Goal: Transaction & Acquisition: Purchase product/service

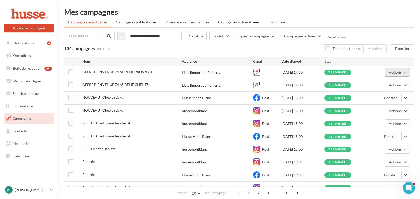
click at [394, 72] on span "Actions" at bounding box center [395, 72] width 13 height 4
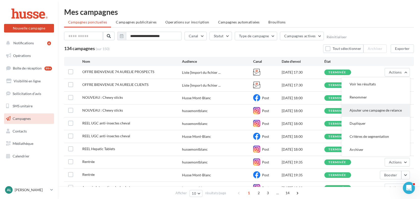
click at [373, 109] on button "Ajouter une campagne de relance" at bounding box center [375, 110] width 68 height 13
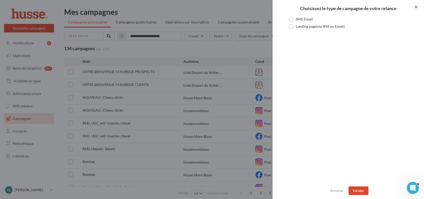
click at [414, 7] on button "button" at bounding box center [414, 7] width 20 height 15
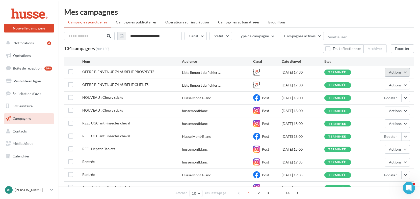
click at [403, 71] on button "Actions" at bounding box center [396, 72] width 25 height 9
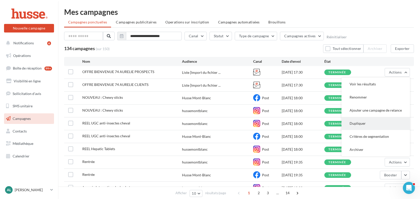
click at [366, 127] on button "Dupliquer" at bounding box center [375, 123] width 68 height 13
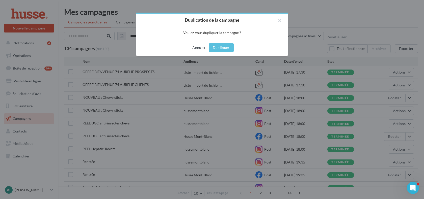
click at [195, 46] on button "Annuler" at bounding box center [198, 48] width 17 height 6
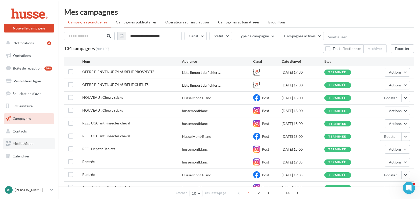
click at [26, 149] on link "Médiathèque" at bounding box center [29, 143] width 52 height 11
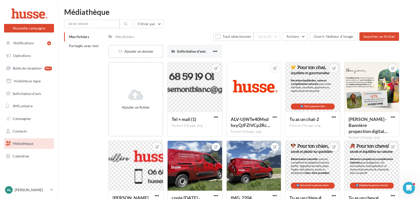
click at [128, 35] on div "Mes fichiers" at bounding box center [124, 36] width 19 height 5
click at [82, 47] on span "Partagés avec moi" at bounding box center [84, 46] width 30 height 4
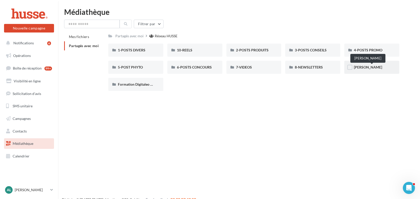
click at [369, 69] on span "AURELIE DESCOMBES" at bounding box center [368, 67] width 28 height 4
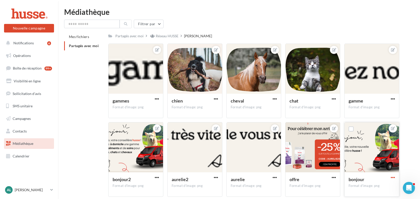
click at [392, 177] on span "button" at bounding box center [392, 178] width 4 height 4
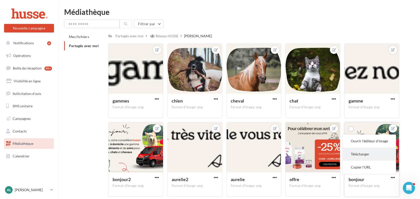
click at [379, 157] on button "Télécharger" at bounding box center [369, 154] width 53 height 13
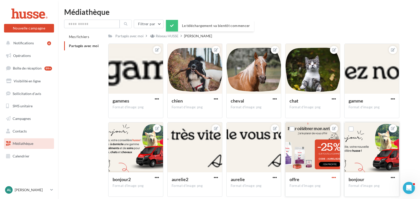
click at [335, 178] on span "button" at bounding box center [333, 178] width 4 height 4
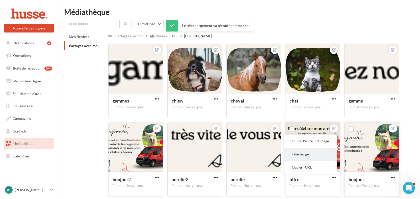
click at [309, 151] on button "Télécharger" at bounding box center [310, 154] width 53 height 13
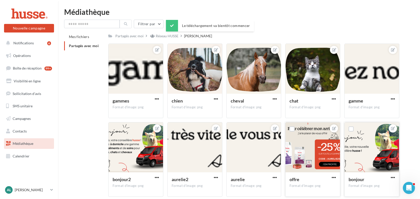
scroll to position [24, 0]
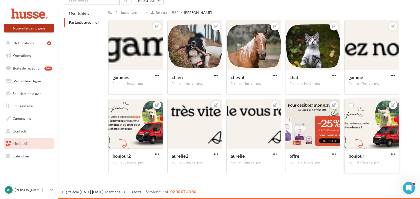
click at [32, 31] on button "Nouvelle campagne" at bounding box center [29, 28] width 50 height 9
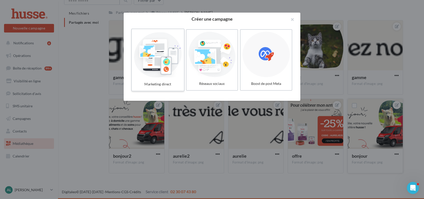
click at [173, 61] on div at bounding box center [158, 54] width 48 height 46
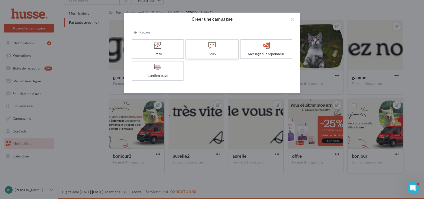
click at [223, 46] on div at bounding box center [212, 46] width 48 height 8
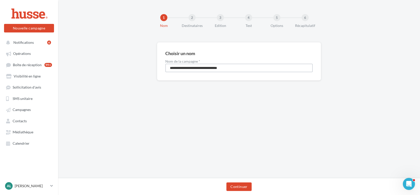
drag, startPoint x: 240, startPoint y: 69, endPoint x: 168, endPoint y: 65, distance: 72.0
click at [168, 65] on input "**********" at bounding box center [238, 68] width 147 height 9
type input "**********"
click at [234, 187] on button "Continuer" at bounding box center [238, 187] width 25 height 9
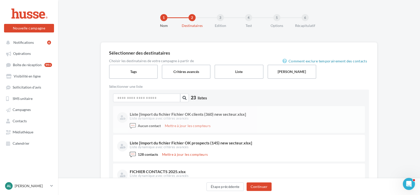
click at [206, 121] on div "Liste [Import du fichier Fichier OK clients (360) new secteur.xlsx] Liste dynam…" at bounding box center [239, 116] width 244 height 13
click at [197, 126] on button "Mettre à jour les compteurs" at bounding box center [188, 126] width 50 height 6
click at [31, 124] on link "Contacts" at bounding box center [29, 121] width 52 height 9
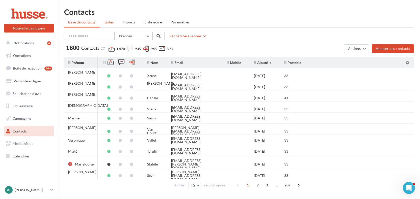
click at [106, 22] on span "Listes" at bounding box center [108, 22] width 9 height 4
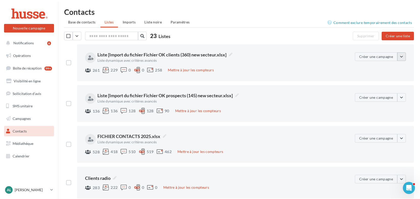
click at [403, 58] on button "button" at bounding box center [401, 56] width 9 height 9
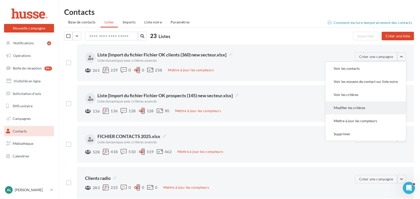
click at [353, 110] on button "Modifier les critères" at bounding box center [365, 107] width 80 height 13
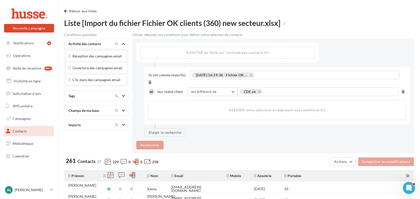
click at [91, 113] on div "Champs de ma base" at bounding box center [87, 110] width 42 height 5
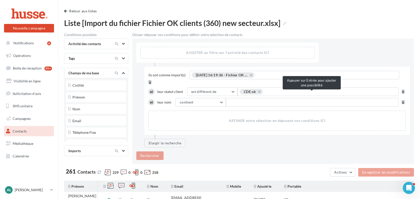
click at [246, 98] on input "text" at bounding box center [312, 102] width 173 height 9
type input "*********"
click at [149, 152] on button "Rechercher" at bounding box center [149, 156] width 27 height 9
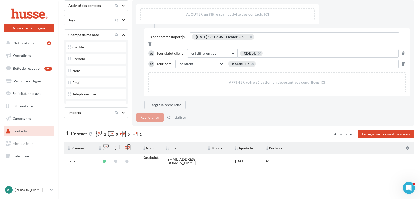
scroll to position [51, 0]
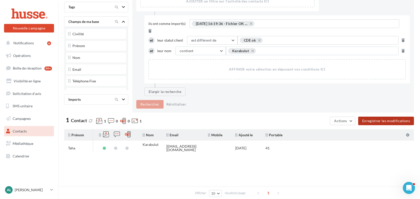
click at [387, 117] on button "Enregistrer les modifications" at bounding box center [386, 121] width 56 height 9
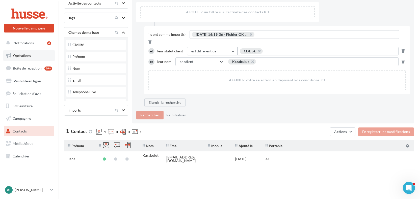
scroll to position [0, 0]
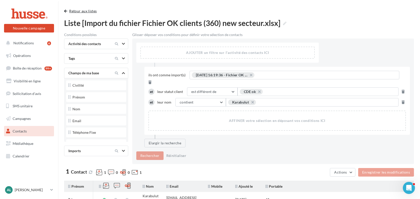
click at [77, 12] on button "Retour aux listes" at bounding box center [81, 11] width 35 height 6
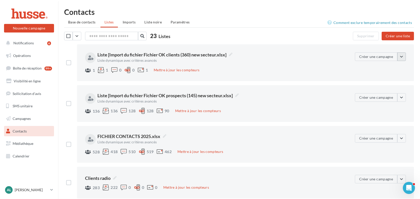
click at [402, 56] on button "button" at bounding box center [401, 56] width 9 height 9
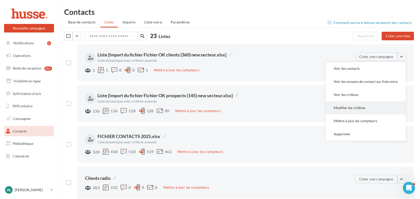
click at [364, 105] on button "Modifier les critères" at bounding box center [365, 107] width 80 height 13
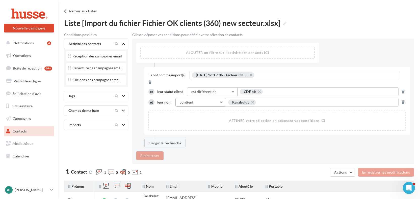
click at [191, 100] on span "contient" at bounding box center [187, 102] width 14 height 4
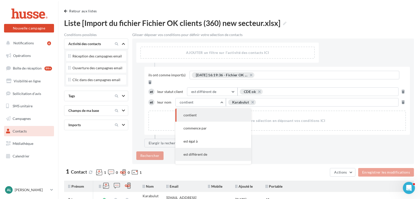
click at [200, 152] on span "est différent de" at bounding box center [195, 154] width 24 height 4
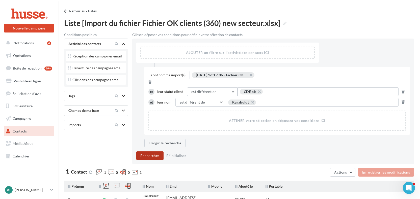
click at [150, 152] on button "Rechercher" at bounding box center [149, 156] width 27 height 9
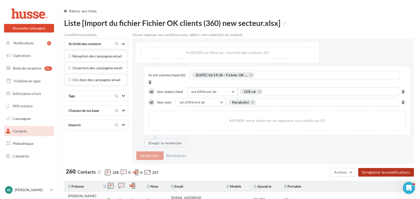
click at [380, 168] on button "Enregistrer les modifications" at bounding box center [386, 172] width 56 height 9
click at [87, 12] on button "Retour aux listes" at bounding box center [81, 11] width 35 height 6
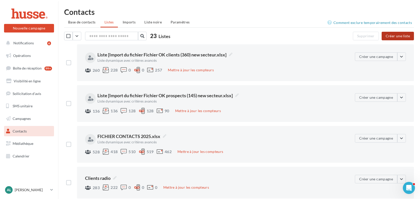
click at [407, 36] on button "Créer une liste" at bounding box center [397, 36] width 32 height 9
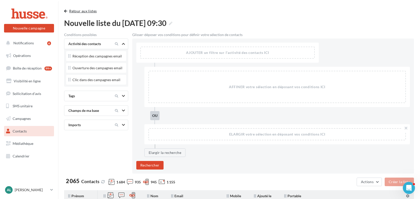
click at [71, 10] on button "Retour aux listes" at bounding box center [81, 11] width 35 height 6
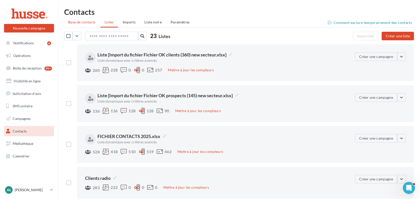
click at [84, 22] on span "Base de contacts" at bounding box center [81, 22] width 27 height 4
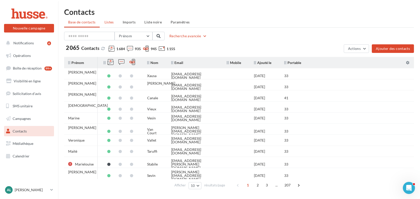
click at [110, 21] on span "Listes" at bounding box center [108, 22] width 9 height 4
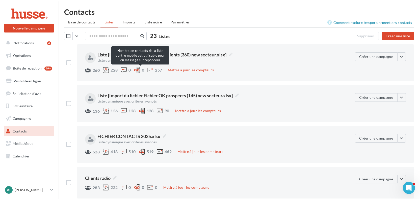
click at [137, 70] on div at bounding box center [137, 70] width 6 height 6
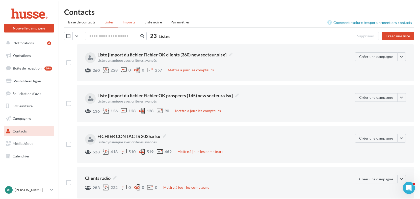
click at [134, 20] on span "Imports" at bounding box center [129, 22] width 13 height 4
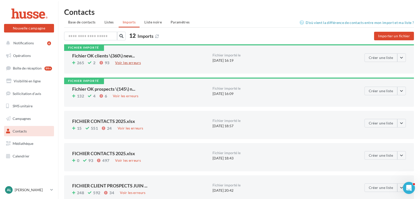
click at [133, 63] on div "Voir les erreurs" at bounding box center [128, 63] width 30 height 6
click at [404, 33] on button "Importer un fichier" at bounding box center [394, 36] width 40 height 9
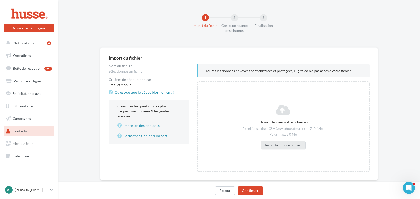
click at [273, 145] on button "Importer votre fichier" at bounding box center [283, 145] width 45 height 9
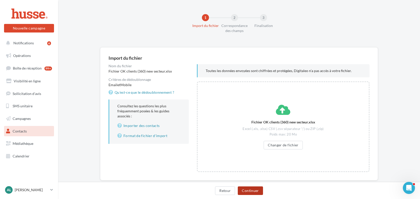
click at [251, 189] on button "Continuer" at bounding box center [250, 191] width 25 height 9
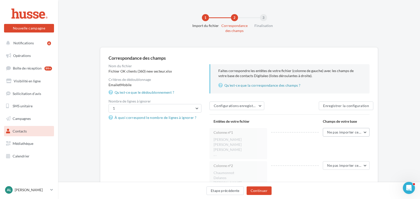
click at [347, 134] on span "Ne pas importer cette colonne" at bounding box center [352, 132] width 50 height 4
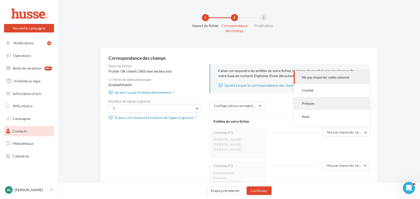
click at [315, 108] on button "Prénom" at bounding box center [332, 103] width 76 height 13
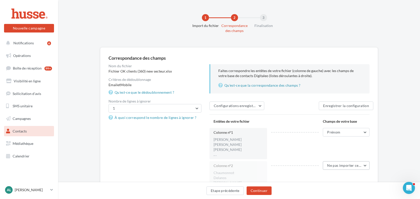
click at [339, 165] on span "Ne pas importer cette colonne" at bounding box center [352, 165] width 50 height 4
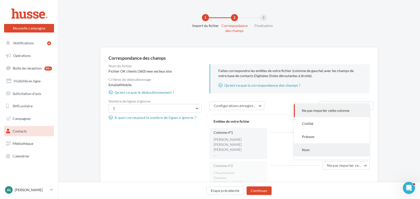
click at [319, 151] on button "Nom" at bounding box center [332, 150] width 76 height 13
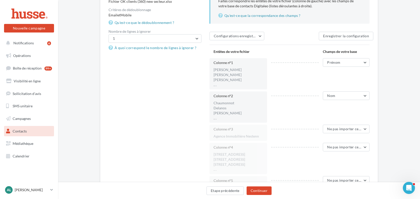
scroll to position [75, 0]
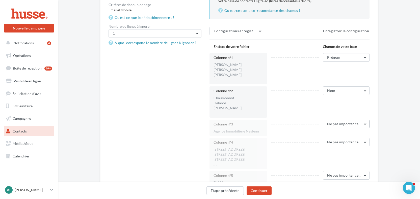
click at [341, 125] on span "Ne pas importer cette colonne" at bounding box center [352, 124] width 50 height 4
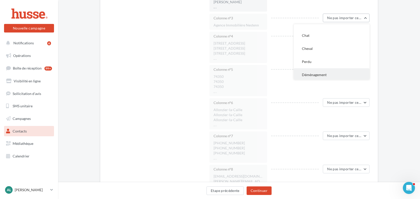
scroll to position [170, 0]
click at [317, 61] on button "Société" at bounding box center [332, 57] width 76 height 13
click at [342, 36] on span "Ne pas importer cette colonne" at bounding box center [352, 36] width 50 height 4
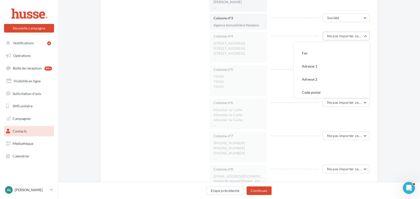
scroll to position [89, 0]
click at [323, 64] on button "Adresse 1" at bounding box center [332, 65] width 76 height 13
click at [347, 68] on span "Ne pas importer cette colonne" at bounding box center [352, 69] width 50 height 4
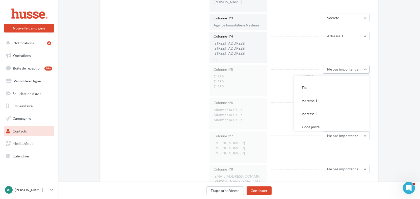
scroll to position [134, 0]
click at [320, 79] on button "Code postal" at bounding box center [332, 79] width 76 height 13
click at [339, 101] on span "Ne pas importer cette colonne" at bounding box center [352, 102] width 50 height 4
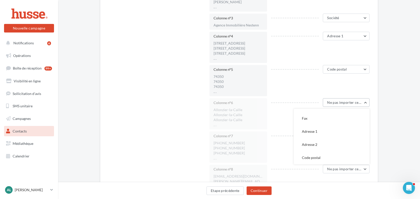
scroll to position [109, 0]
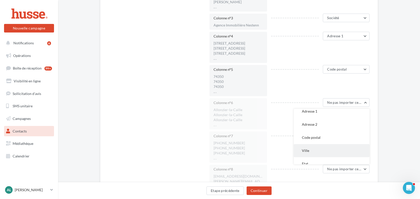
click at [308, 148] on button "Ville" at bounding box center [332, 150] width 76 height 13
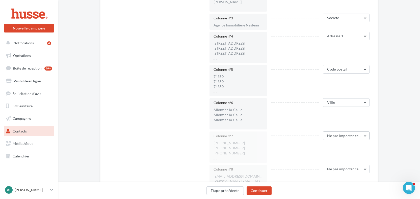
click at [337, 135] on span "Ne pas importer cette colonne" at bounding box center [352, 136] width 50 height 4
click at [329, 112] on button "Mobile" at bounding box center [332, 109] width 76 height 13
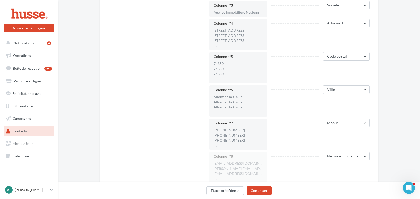
scroll to position [223, 0]
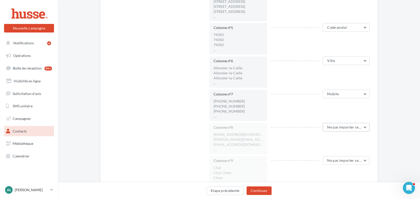
click at [343, 128] on span "Ne pas importer cette colonne" at bounding box center [352, 127] width 50 height 4
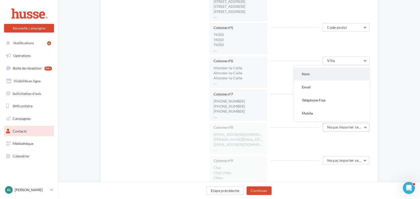
scroll to position [39, 0]
click at [318, 90] on button "Email" at bounding box center [332, 86] width 76 height 13
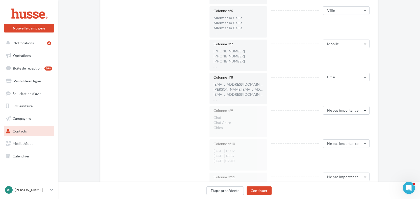
scroll to position [318, 0]
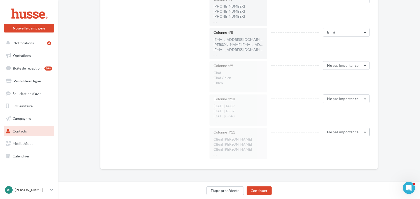
click at [349, 133] on span "Ne pas importer cette colonne" at bounding box center [352, 132] width 50 height 4
click at [332, 96] on button "Statut Client" at bounding box center [332, 93] width 76 height 13
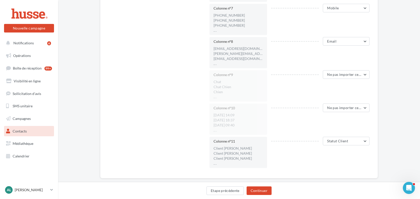
scroll to position [309, 0]
click at [260, 190] on button "Continuer" at bounding box center [258, 191] width 25 height 9
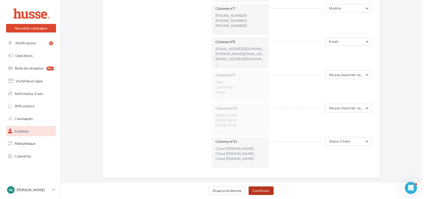
scroll to position [8, 0]
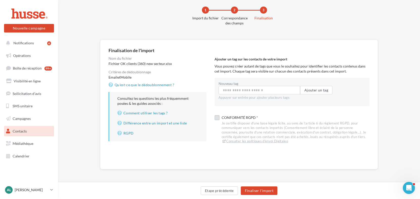
click at [218, 117] on label at bounding box center [216, 117] width 5 height 5
click at [261, 189] on button "Finaliser l'import" at bounding box center [259, 191] width 37 height 9
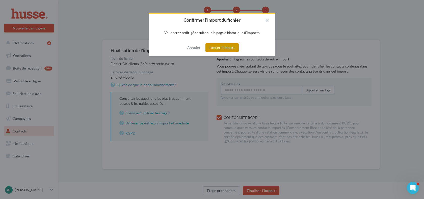
click at [223, 47] on button "Lancer l'import" at bounding box center [221, 47] width 33 height 9
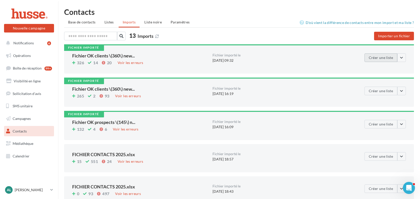
click at [379, 61] on button "Créer une liste" at bounding box center [380, 57] width 33 height 9
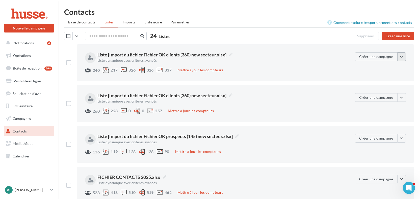
click at [402, 57] on button "button" at bounding box center [401, 56] width 9 height 9
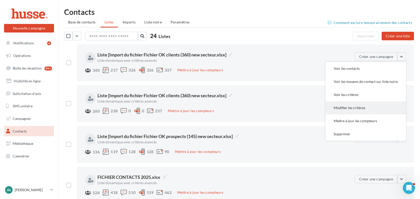
click at [358, 108] on button "Modifier les critères" at bounding box center [365, 107] width 80 height 13
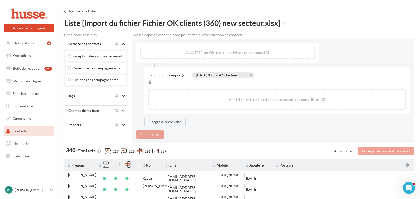
click at [92, 110] on div "Champs de ma base" at bounding box center [87, 110] width 42 height 5
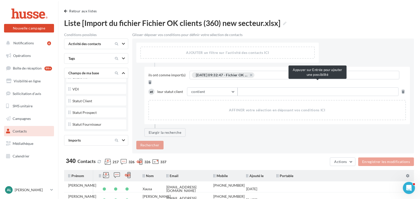
scroll to position [319, 0]
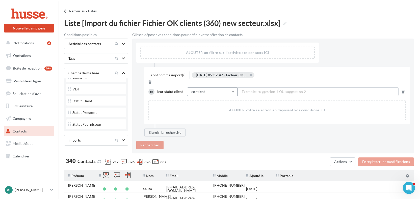
click at [220, 88] on button "contient" at bounding box center [212, 92] width 50 height 9
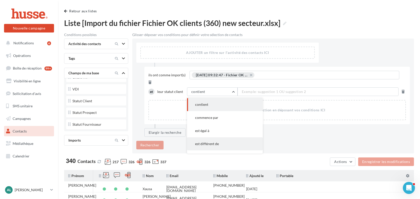
click at [210, 137] on button "est différent de" at bounding box center [225, 143] width 76 height 13
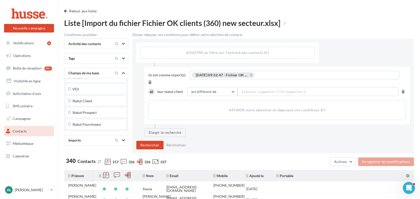
click at [255, 89] on span "Exemple: suggestion 1 OU suggestion 2" at bounding box center [274, 92] width 64 height 6
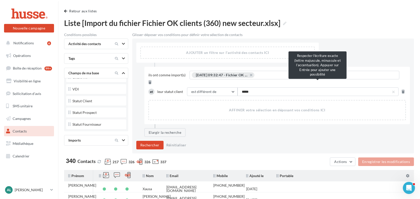
type input "******"
click at [144, 141] on button "Rechercher" at bounding box center [149, 145] width 27 height 9
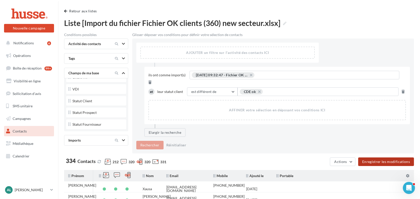
click at [382, 158] on button "Enregistrer les modifications" at bounding box center [386, 162] width 56 height 9
click at [80, 13] on button "Retour aux listes" at bounding box center [81, 11] width 35 height 6
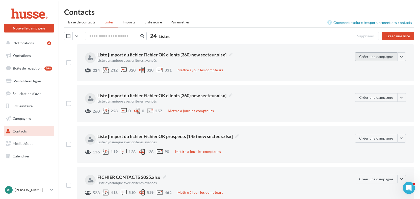
click at [370, 57] on button "Créer une campagne" at bounding box center [376, 56] width 42 height 9
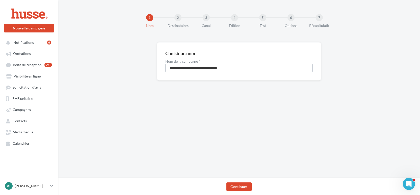
drag, startPoint x: 240, startPoint y: 70, endPoint x: 158, endPoint y: 64, distance: 81.7
click at [158, 64] on div "**********" at bounding box center [239, 61] width 164 height 38
click at [180, 69] on input "**********" at bounding box center [238, 68] width 147 height 9
type input "**********"
click at [243, 188] on button "Continuer" at bounding box center [238, 187] width 25 height 9
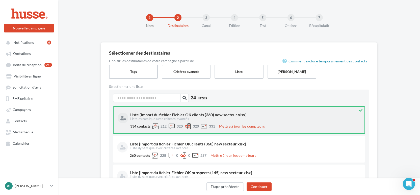
click at [252, 120] on div "Liste dynamique avec critères avancés" at bounding box center [244, 119] width 229 height 5
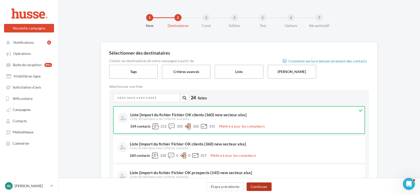
click at [256, 185] on button "Continuer" at bounding box center [258, 187] width 25 height 9
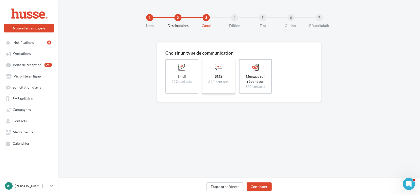
click at [222, 81] on span "contacts" at bounding box center [221, 82] width 13 height 4
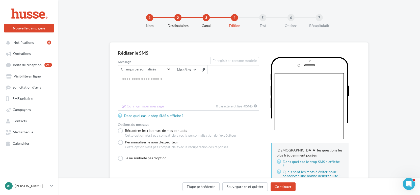
click at [141, 69] on span "Champs personnalisés" at bounding box center [143, 70] width 45 height 4
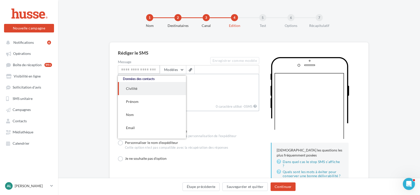
click at [219, 93] on textarea "Message" at bounding box center [188, 88] width 141 height 29
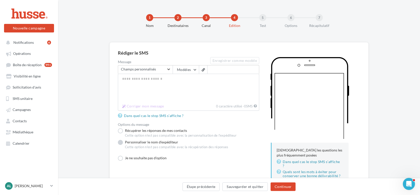
click at [155, 145] on label "Personnaliser le nom d'expéditeur Cette option n'est pas compatible avec la réc…" at bounding box center [173, 146] width 110 height 12
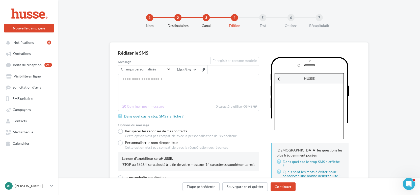
click at [149, 89] on textarea "Message" at bounding box center [188, 88] width 141 height 29
paste textarea "**********"
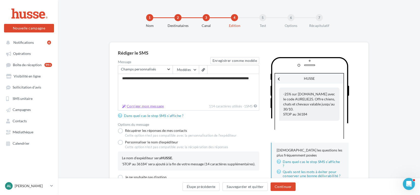
click at [131, 108] on button "Corriger mon message" at bounding box center [143, 106] width 46 height 6
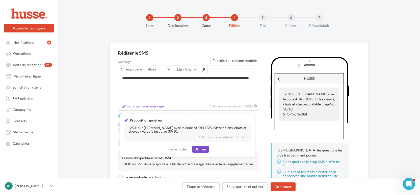
click at [201, 149] on button "Utiliser" at bounding box center [200, 149] width 16 height 7
click at [201, 103] on textarea "**********" at bounding box center [188, 88] width 141 height 29
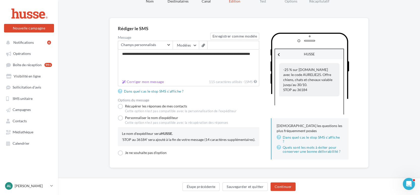
scroll to position [24, 0]
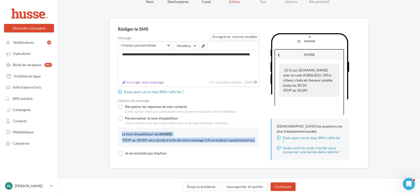
drag, startPoint x: 256, startPoint y: 140, endPoint x: 120, endPoint y: 133, distance: 135.9
click at [120, 133] on div "Le nom d'expéditeur sera HUSSE . 'STOP au 36184' sera ajouté à la fin de votre …" at bounding box center [188, 137] width 141 height 19
copy div "Le nom d'expéditeur sera HUSSE . 'STOP au 36184' sera ajouté à la fin de votre …"
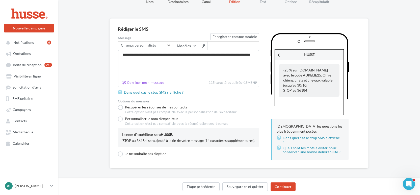
drag, startPoint x: 171, startPoint y: 63, endPoint x: 116, endPoint y: 53, distance: 56.4
click at [116, 53] on div "**********" at bounding box center [238, 93] width 259 height 150
paste textarea
type textarea "**********"
click at [283, 187] on button "Continuer" at bounding box center [282, 187] width 25 height 9
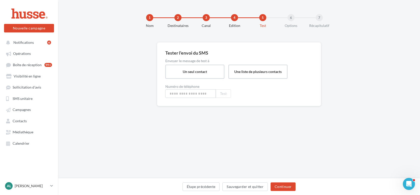
type input "**********"
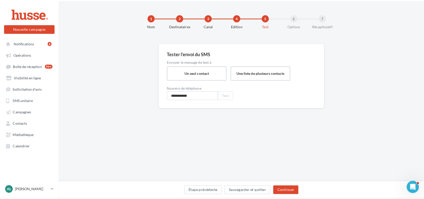
scroll to position [1, 0]
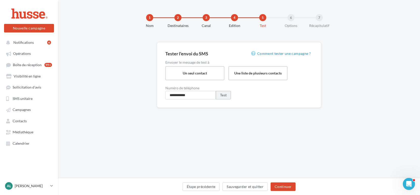
click at [225, 96] on button "Test" at bounding box center [223, 95] width 15 height 9
click at [283, 185] on button "Continuer" at bounding box center [282, 187] width 25 height 9
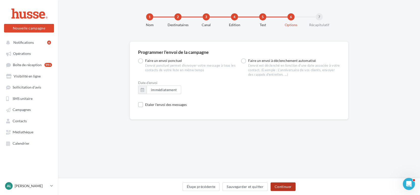
click at [287, 189] on button "Continuer" at bounding box center [282, 187] width 25 height 9
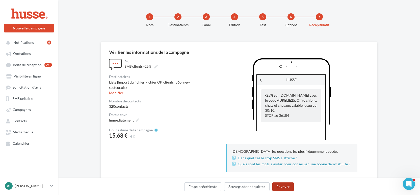
click at [287, 189] on button "Envoyer" at bounding box center [282, 187] width 21 height 9
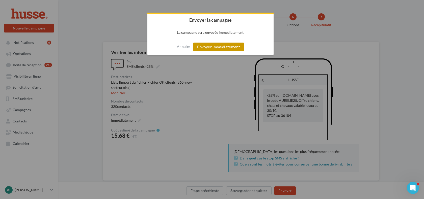
click at [210, 47] on button "Envoyer immédiatement" at bounding box center [218, 47] width 51 height 9
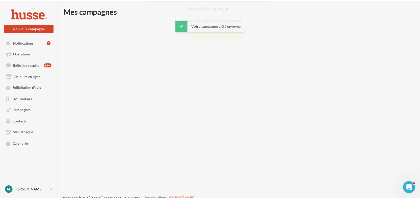
scroll to position [8, 0]
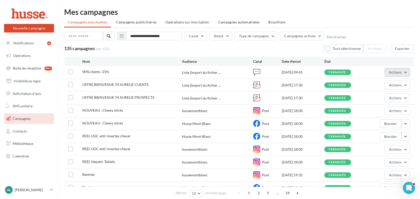
click at [406, 72] on button "Actions" at bounding box center [396, 72] width 25 height 9
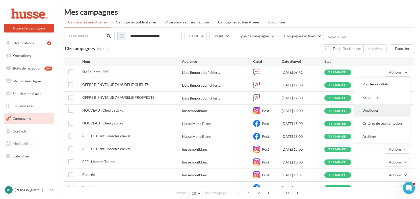
click at [381, 109] on button "Dupliquer" at bounding box center [381, 110] width 55 height 13
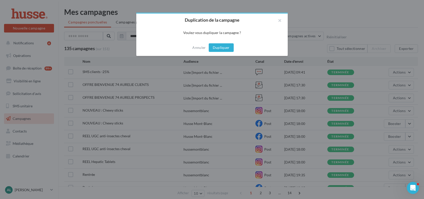
click at [224, 49] on button "Dupliquer" at bounding box center [221, 47] width 25 height 9
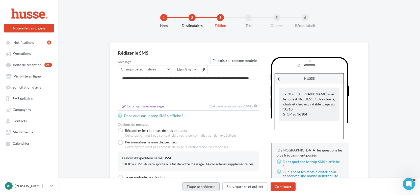
click at [194, 186] on button "Étape précédente" at bounding box center [200, 187] width 37 height 9
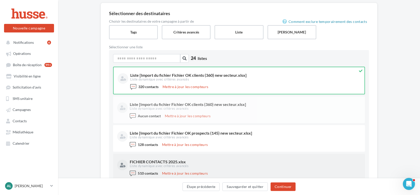
scroll to position [51, 0]
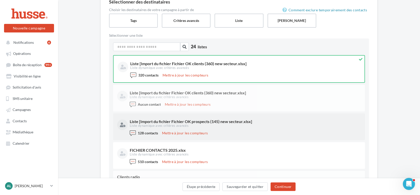
click at [232, 127] on div "Liste dynamique avec critères avancés" at bounding box center [245, 126] width 230 height 5
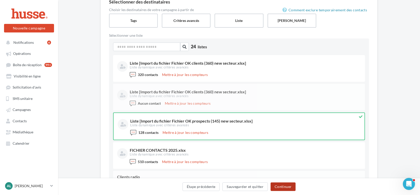
click at [283, 190] on button "Continuer" at bounding box center [282, 187] width 25 height 9
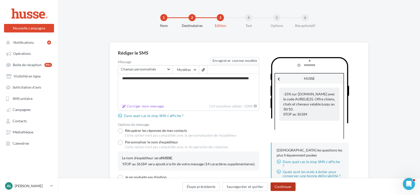
click at [281, 188] on button "Continuer" at bounding box center [282, 187] width 25 height 9
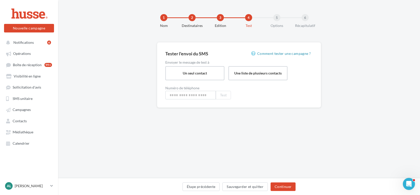
type input "**********"
click at [281, 188] on button "Continuer" at bounding box center [282, 187] width 25 height 9
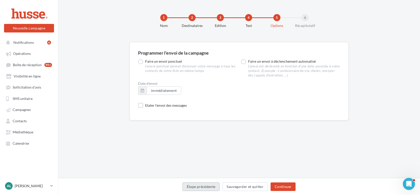
click at [200, 188] on button "Étape précédente" at bounding box center [200, 187] width 37 height 9
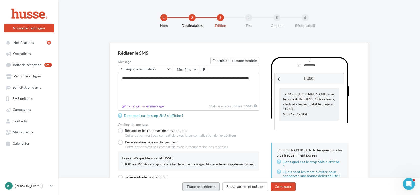
click at [198, 188] on button "Étape précédente" at bounding box center [200, 187] width 37 height 9
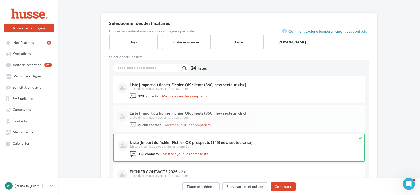
scroll to position [30, 0]
click at [287, 189] on button "Continuer" at bounding box center [282, 187] width 25 height 9
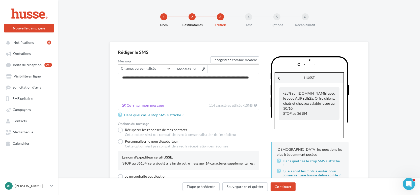
scroll to position [24, 0]
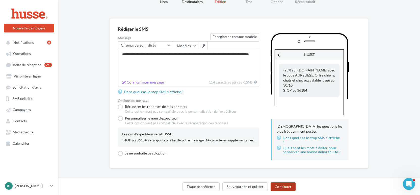
click at [287, 189] on button "Continuer" at bounding box center [282, 187] width 25 height 9
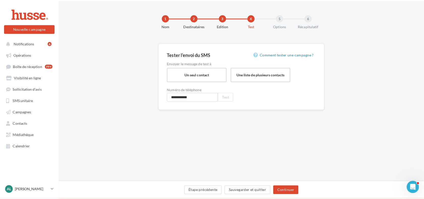
scroll to position [1, 0]
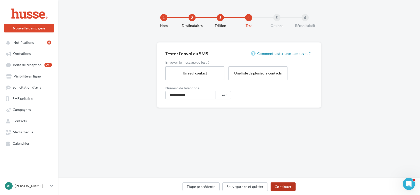
click at [287, 189] on button "Continuer" at bounding box center [282, 187] width 25 height 9
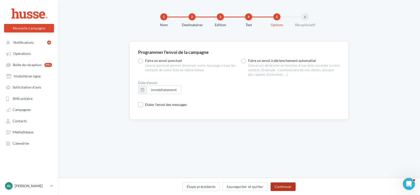
click at [287, 189] on button "Continuer" at bounding box center [282, 187] width 25 height 9
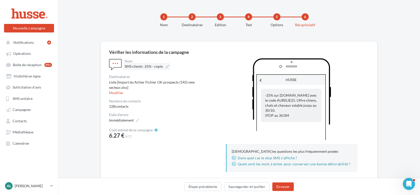
click at [167, 68] on icon at bounding box center [167, 67] width 4 height 4
click at [167, 68] on input "**********" at bounding box center [147, 67] width 44 height 9
drag, startPoint x: 169, startPoint y: 67, endPoint x: 157, endPoint y: 68, distance: 11.9
click at [157, 68] on input "**********" at bounding box center [167, 68] width 84 height 9
click at [146, 68] on input "**********" at bounding box center [167, 68] width 84 height 9
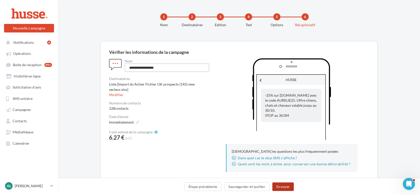
type input "**********"
click at [283, 187] on button "Envoyer" at bounding box center [282, 187] width 21 height 9
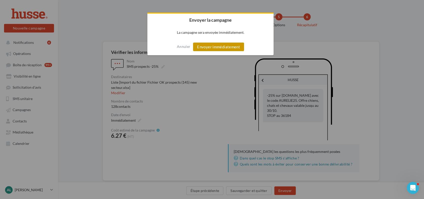
click at [217, 48] on button "Envoyer immédiatement" at bounding box center [218, 47] width 51 height 9
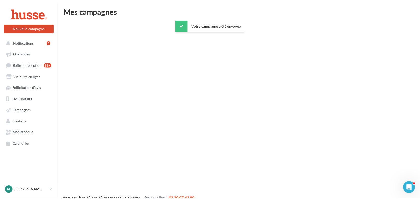
scroll to position [8, 0]
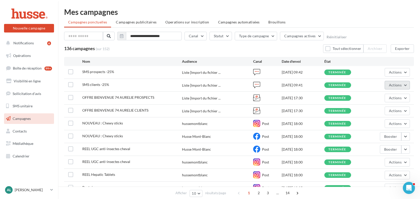
click at [399, 85] on span "Actions" at bounding box center [395, 85] width 13 height 4
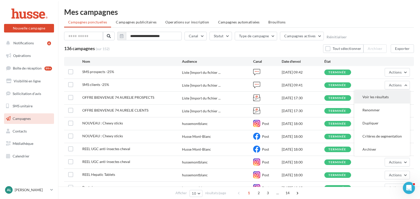
click at [376, 99] on button "Voir les résultats" at bounding box center [381, 97] width 55 height 13
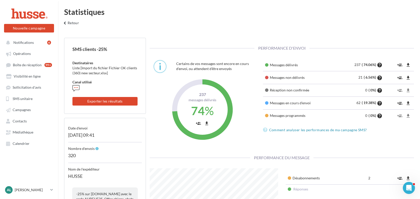
scroll to position [86, 136]
click at [405, 77] on icon "file_download" at bounding box center [407, 77] width 5 height 5
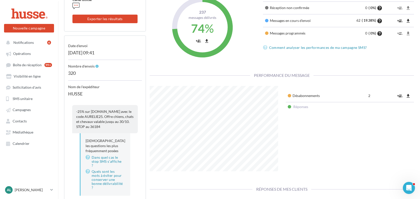
scroll to position [110, 0]
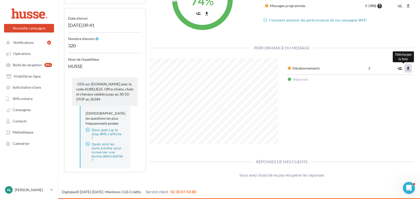
click at [407, 69] on icon "file_download" at bounding box center [407, 68] width 5 height 5
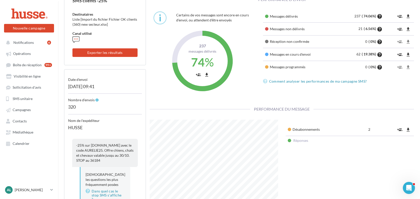
scroll to position [0, 0]
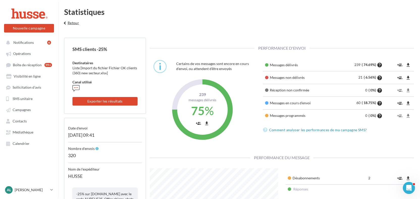
click at [70, 24] on button "keyboard_arrow_left Retour" at bounding box center [70, 25] width 21 height 10
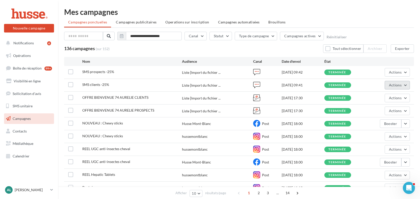
click at [397, 87] on span "Actions" at bounding box center [395, 85] width 13 height 4
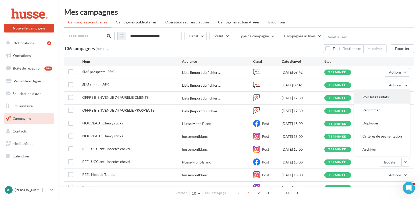
click at [377, 97] on button "Voir les résultats" at bounding box center [381, 97] width 55 height 13
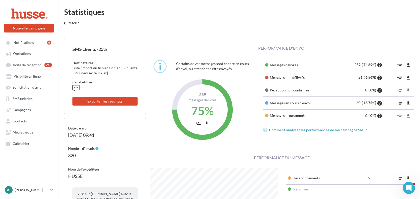
scroll to position [86, 136]
click at [407, 79] on icon "file_download" at bounding box center [407, 77] width 5 height 5
click at [24, 120] on span "Contacts" at bounding box center [20, 121] width 14 height 4
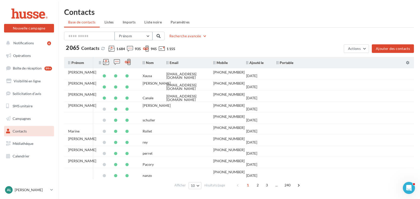
click at [137, 39] on button "Prénom" at bounding box center [134, 36] width 38 height 9
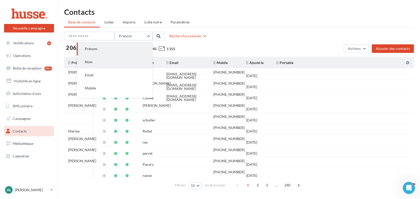
click at [103, 61] on button "Nom" at bounding box center [115, 61] width 76 height 13
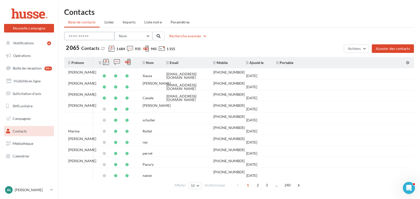
click at [77, 38] on input "text" at bounding box center [89, 36] width 50 height 9
paste input "**********"
click at [161, 38] on button at bounding box center [158, 36] width 12 height 9
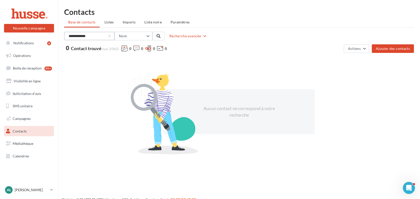
drag, startPoint x: 98, startPoint y: 36, endPoint x: 67, endPoint y: 34, distance: 30.3
click at [67, 34] on input "**********" at bounding box center [89, 36] width 50 height 9
paste input "**********"
type input "**********"
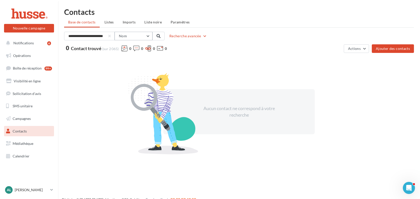
click at [132, 37] on button "Nom" at bounding box center [134, 36] width 38 height 9
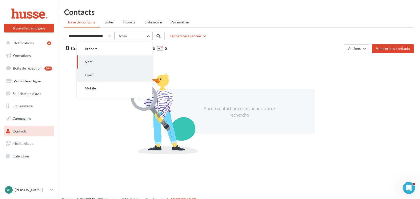
click at [120, 74] on button "Email" at bounding box center [115, 75] width 76 height 13
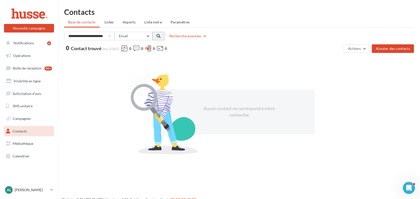
click at [157, 35] on span at bounding box center [158, 36] width 4 height 4
click at [109, 36] on div at bounding box center [109, 36] width 2 height 2
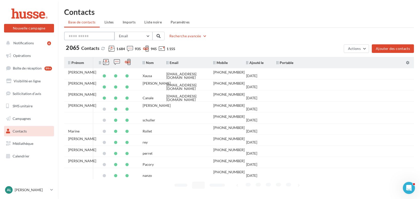
click at [85, 36] on input "text" at bounding box center [89, 36] width 50 height 9
paste input "*********"
click at [67, 36] on input "*********" at bounding box center [89, 36] width 50 height 9
type input "**********"
click at [136, 36] on button "Email" at bounding box center [134, 36] width 38 height 9
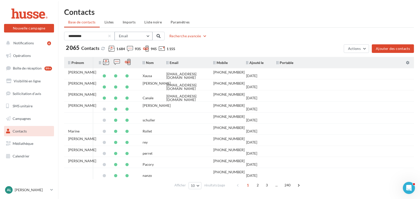
scroll to position [10, 0]
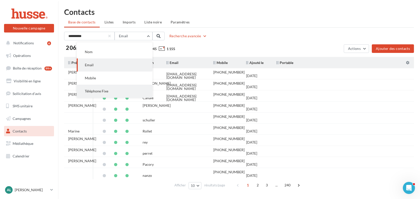
click at [112, 90] on button "Téléphone Fixe" at bounding box center [115, 91] width 76 height 13
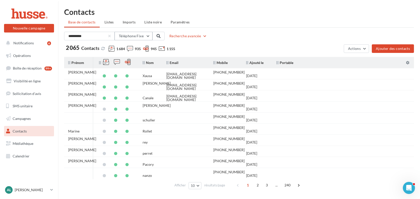
click at [135, 36] on span "Téléphone Fixe" at bounding box center [131, 36] width 25 height 4
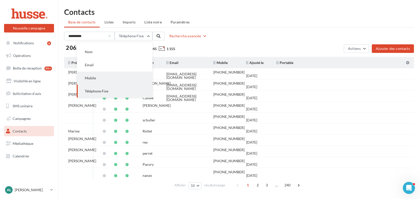
click at [117, 78] on button "Mobile" at bounding box center [115, 78] width 76 height 13
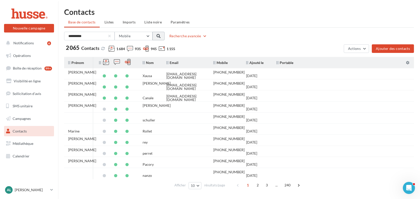
click at [162, 34] on button at bounding box center [158, 36] width 12 height 9
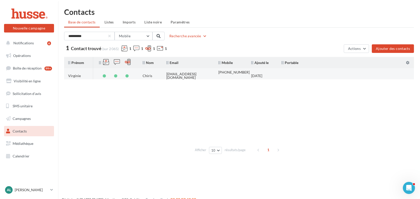
click at [207, 75] on div "[EMAIL_ADDRESS][DOMAIN_NAME]" at bounding box center [188, 75] width 44 height 7
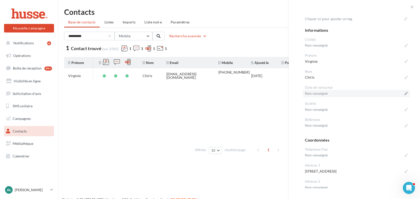
scroll to position [92, 0]
